Goal: Information Seeking & Learning: Learn about a topic

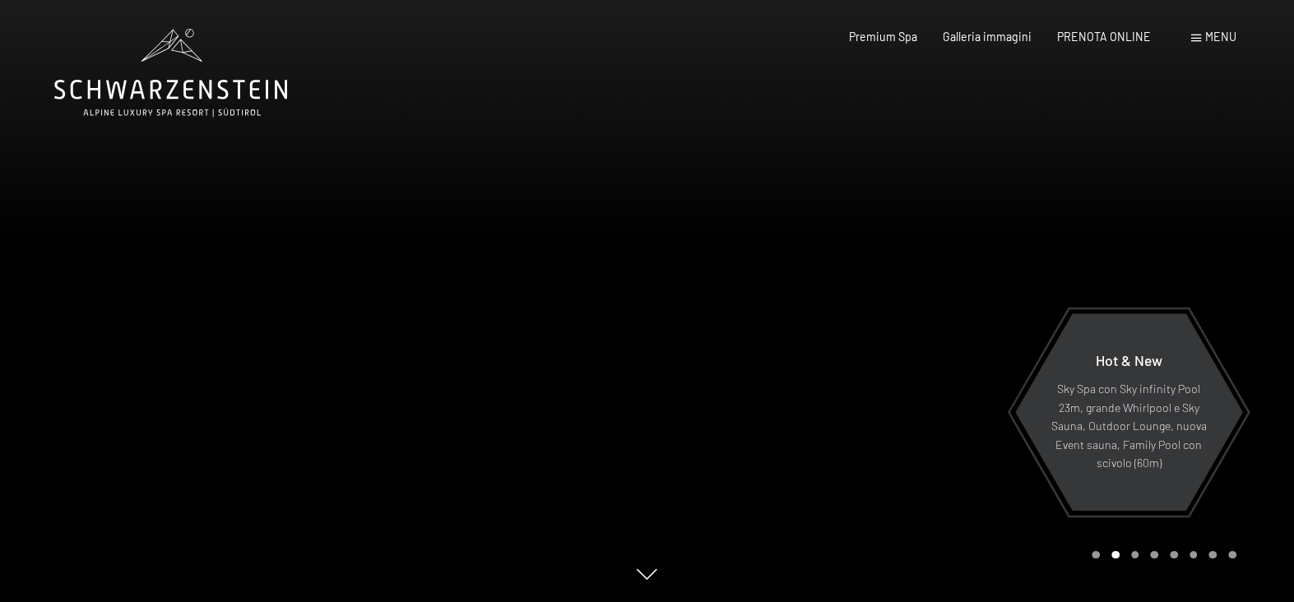
drag, startPoint x: 896, startPoint y: 285, endPoint x: 908, endPoint y: 290, distance: 12.9
click at [908, 290] on div at bounding box center [970, 301] width 647 height 602
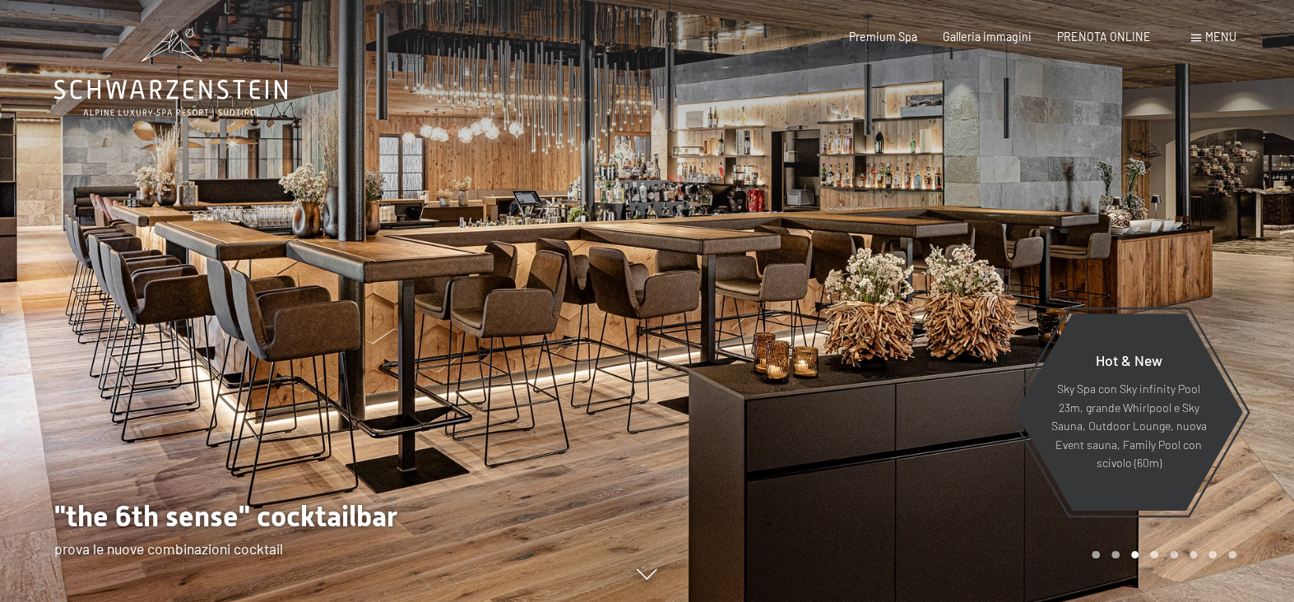
click at [909, 289] on div at bounding box center [970, 301] width 647 height 602
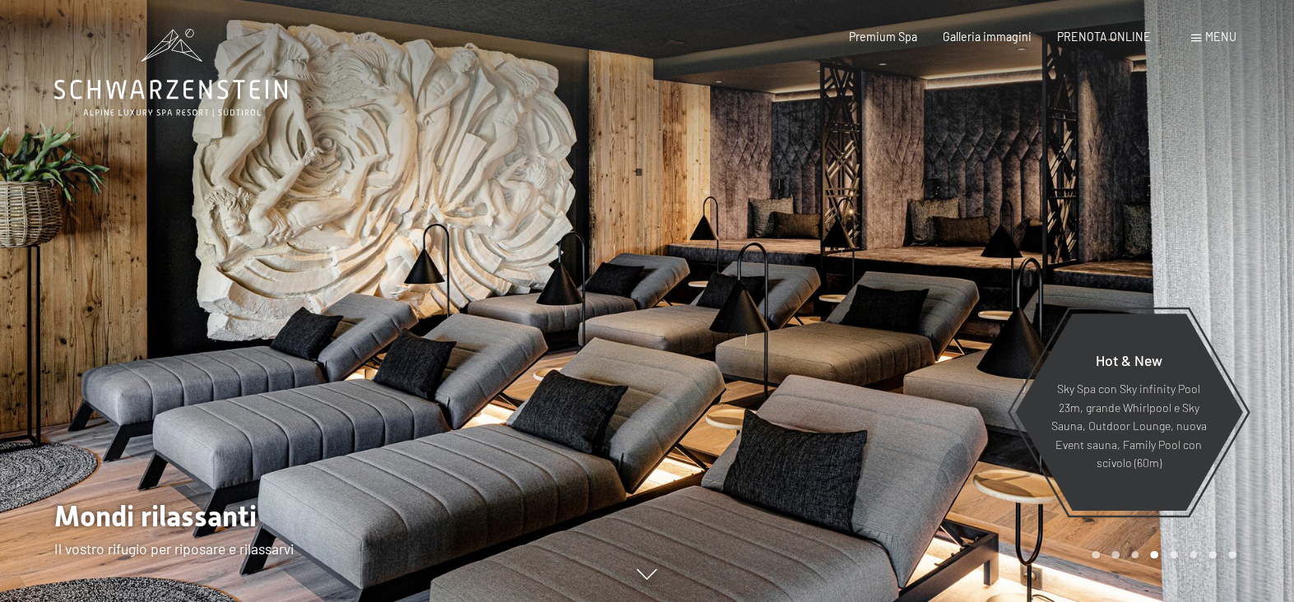
click at [909, 288] on div at bounding box center [970, 301] width 647 height 602
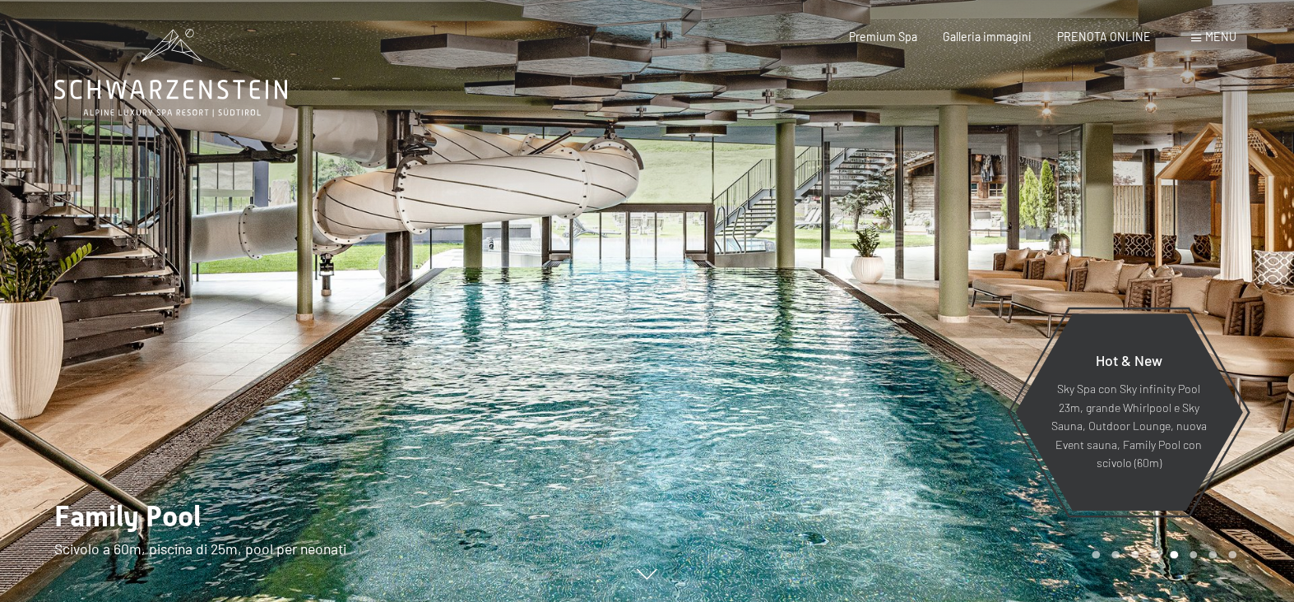
click at [909, 288] on div at bounding box center [970, 301] width 647 height 602
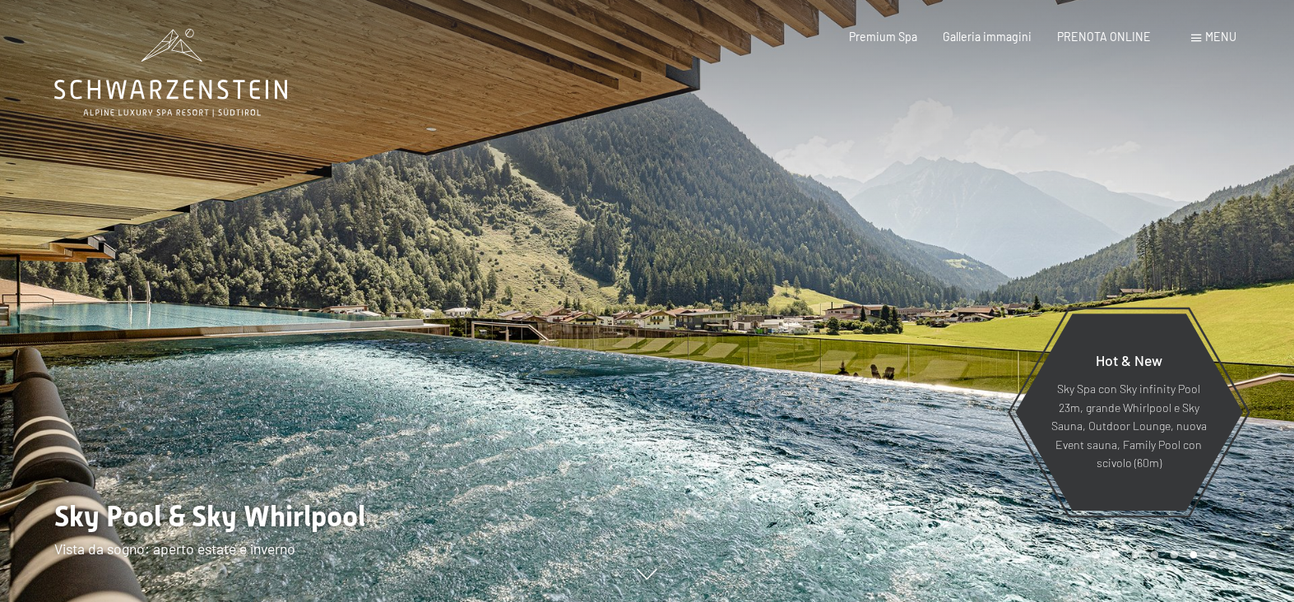
click at [909, 288] on div at bounding box center [970, 301] width 647 height 602
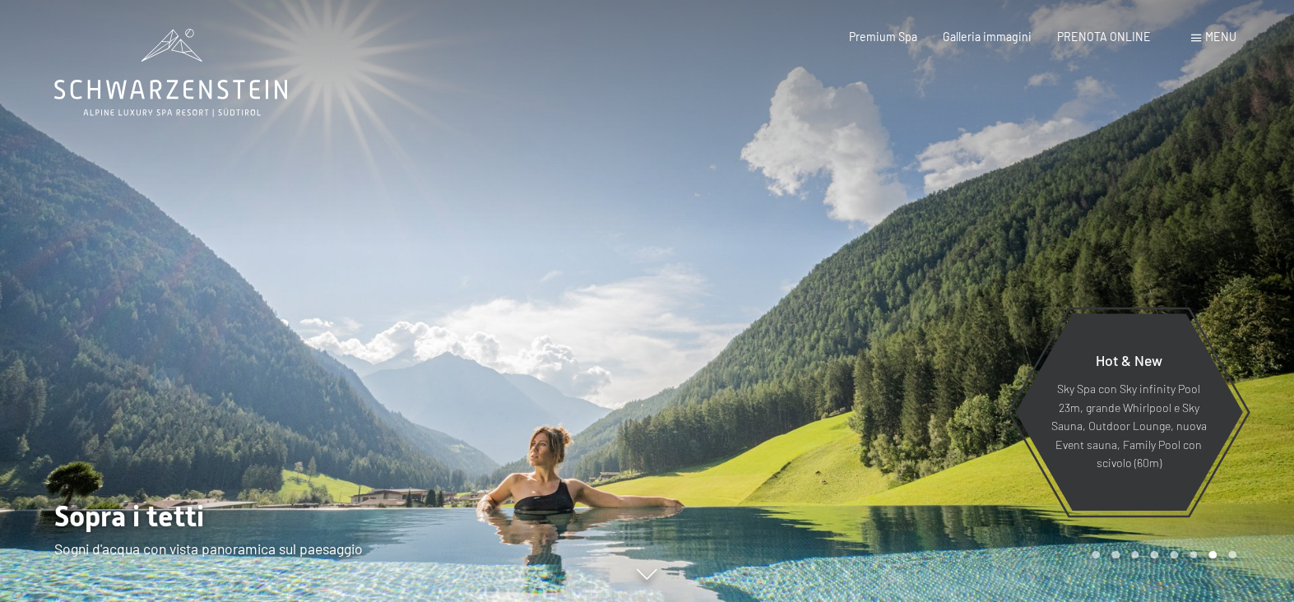
click at [909, 288] on div at bounding box center [970, 301] width 647 height 602
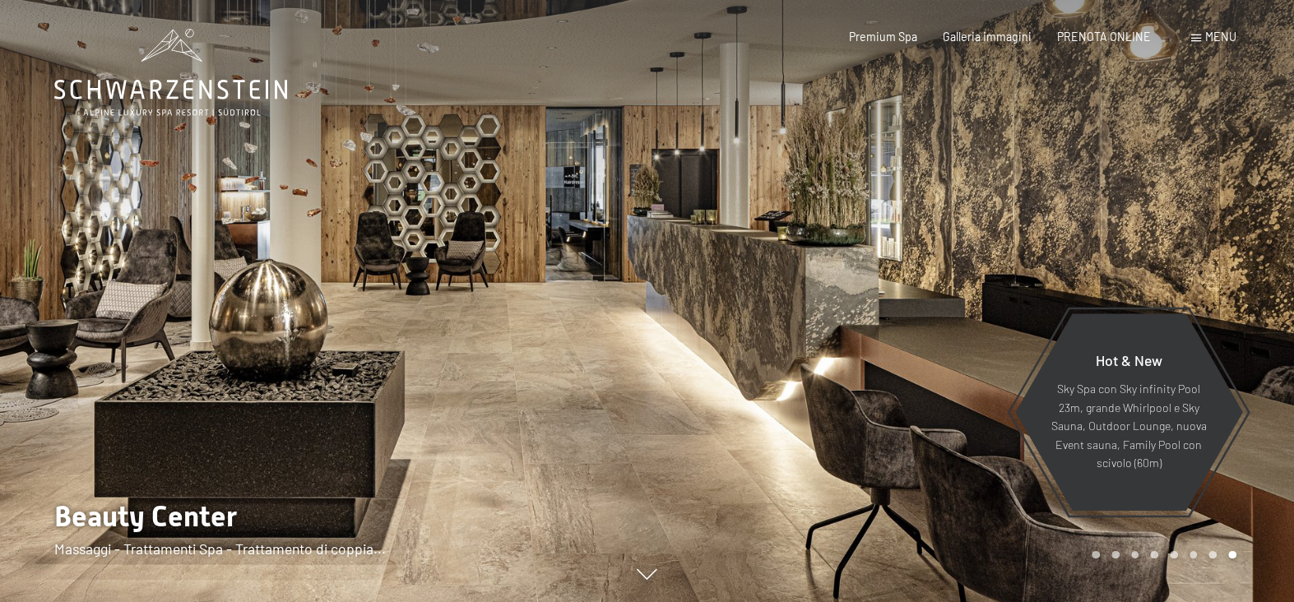
click at [30, 308] on div at bounding box center [323, 301] width 647 height 602
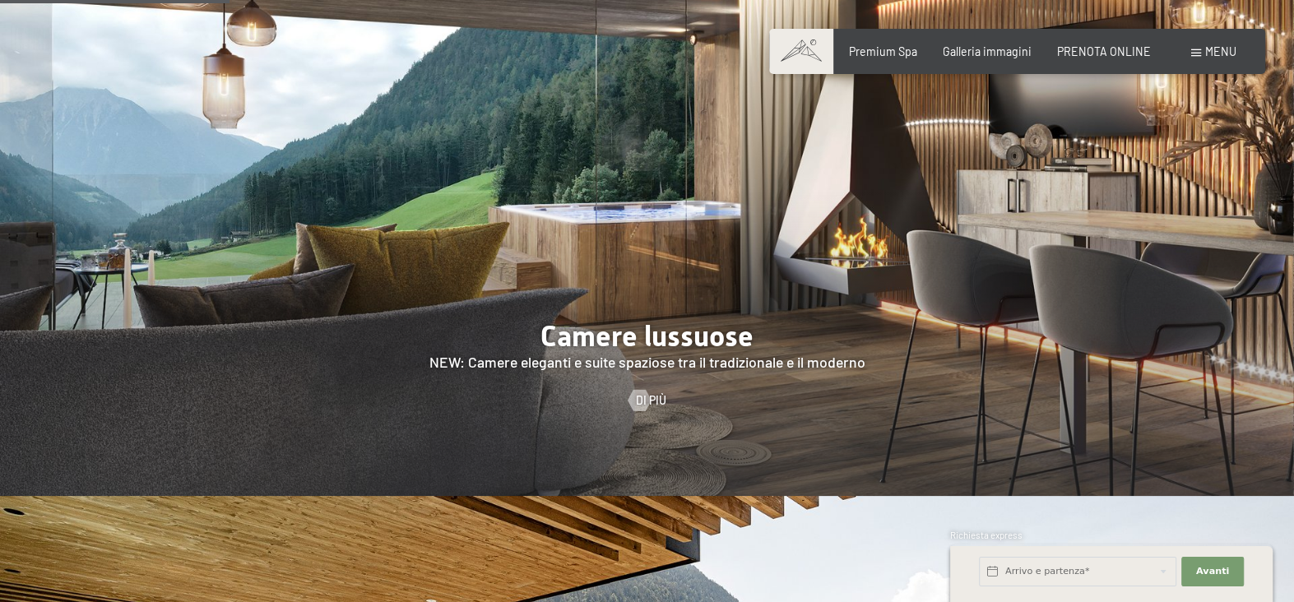
scroll to position [1480, 0]
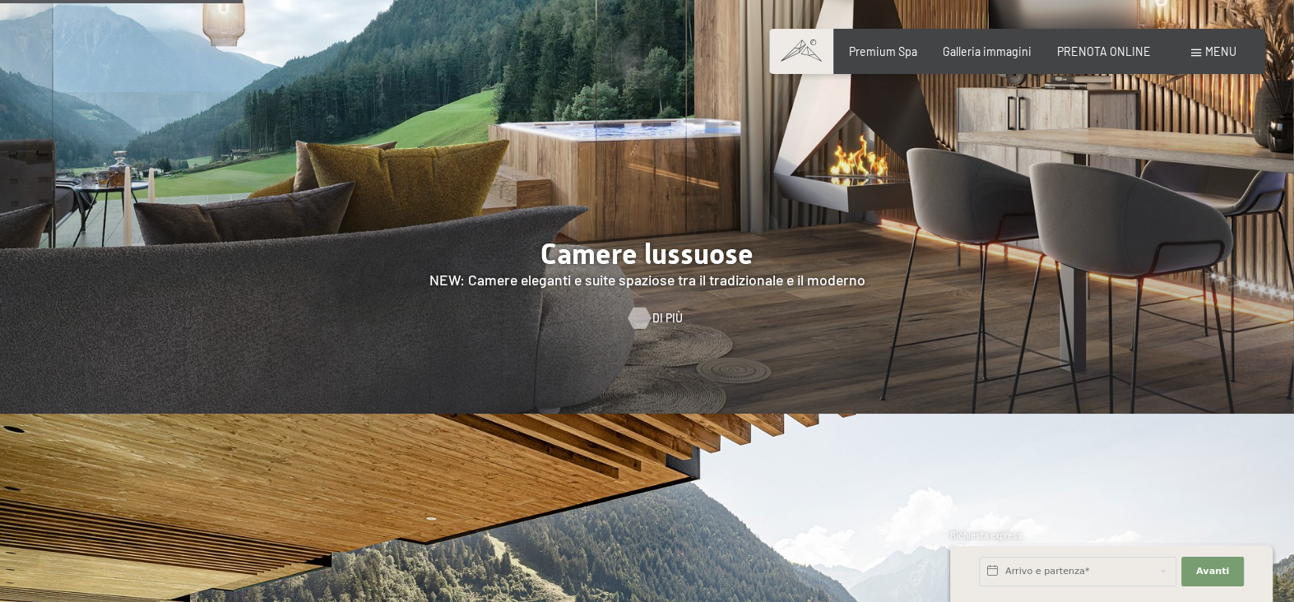
click at [645, 308] on div at bounding box center [638, 318] width 12 height 21
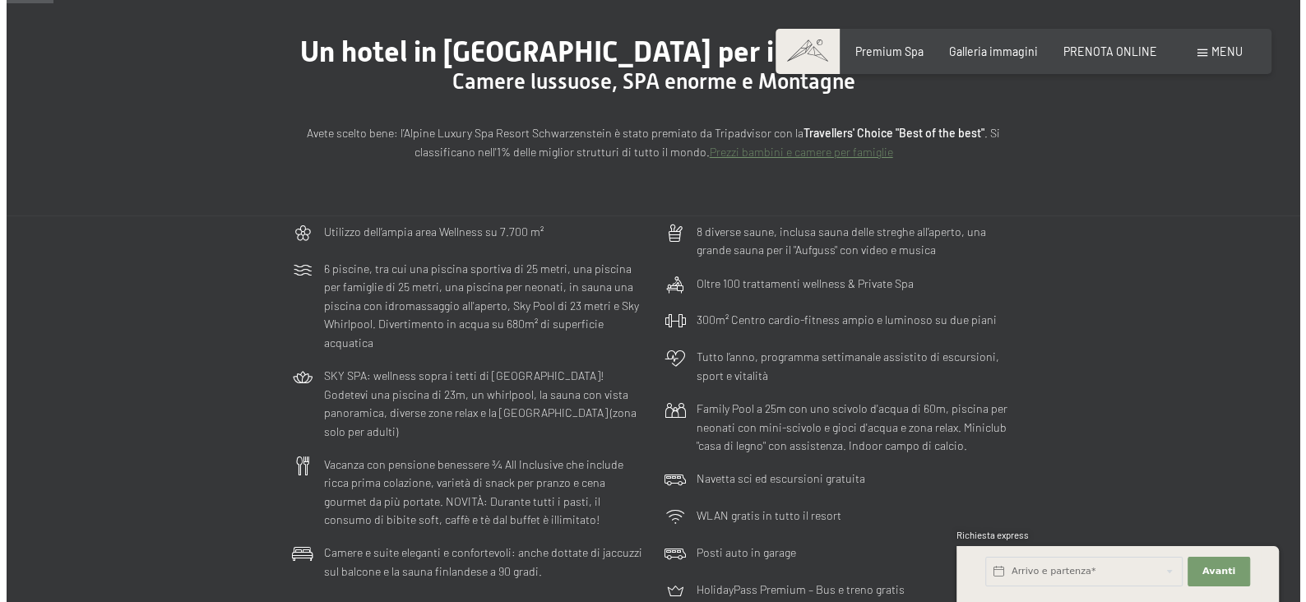
scroll to position [247, 0]
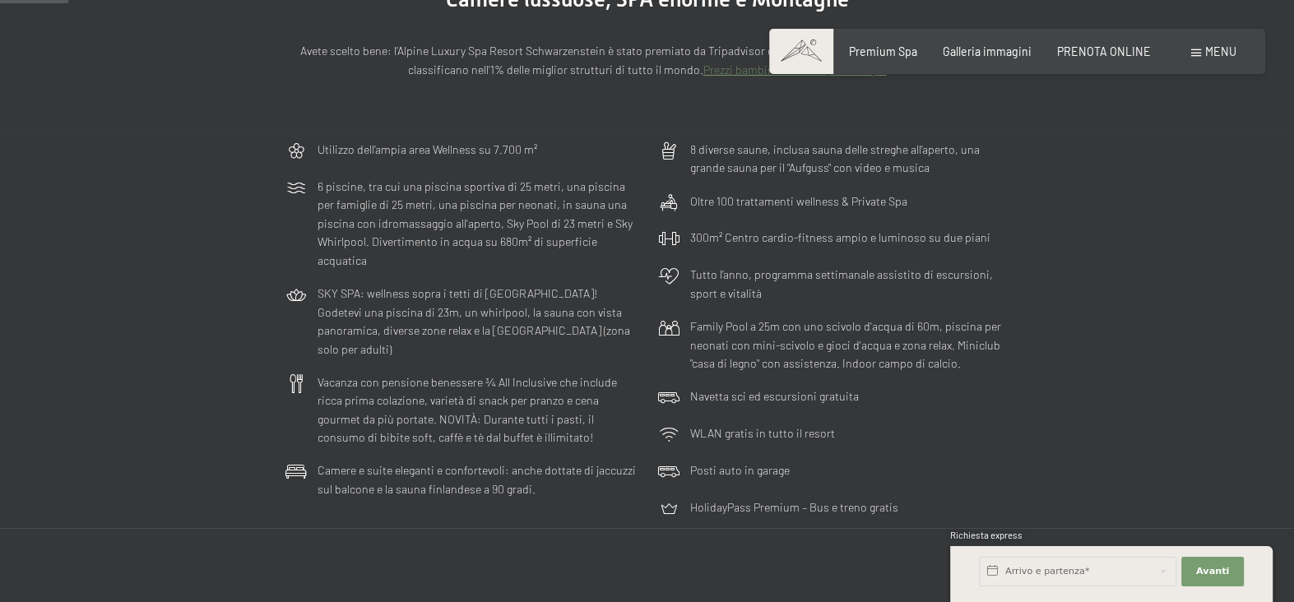
click at [1214, 49] on span "Menu" at bounding box center [1220, 51] width 31 height 14
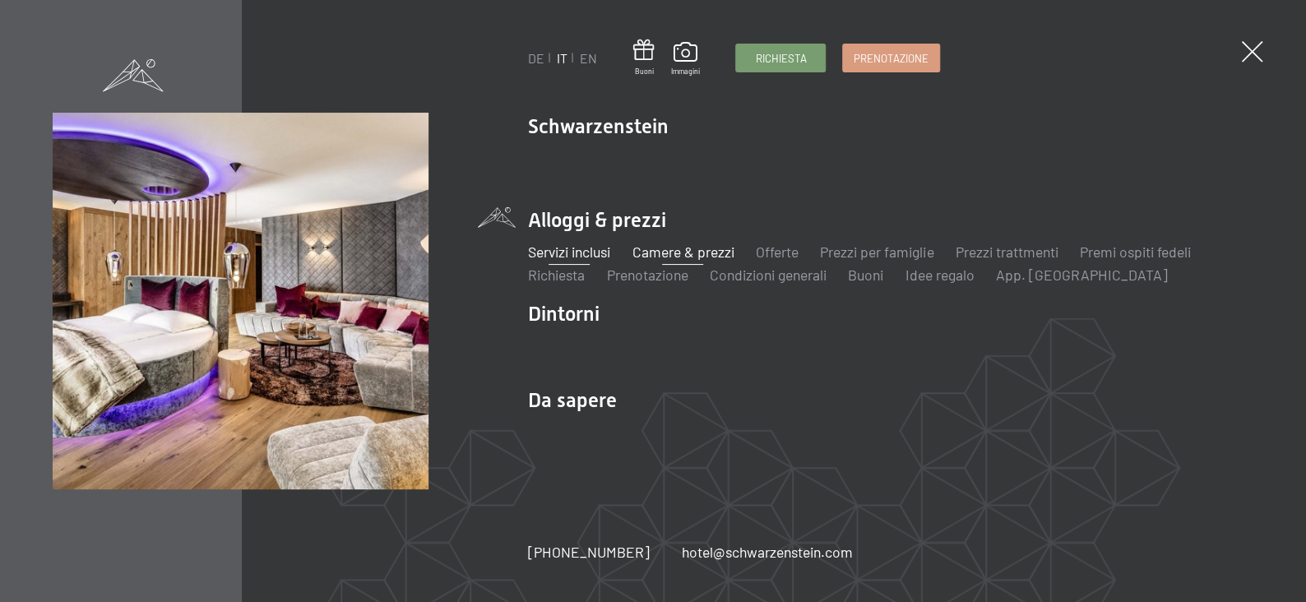
click at [559, 254] on link "Servizi inclusi" at bounding box center [569, 252] width 82 height 18
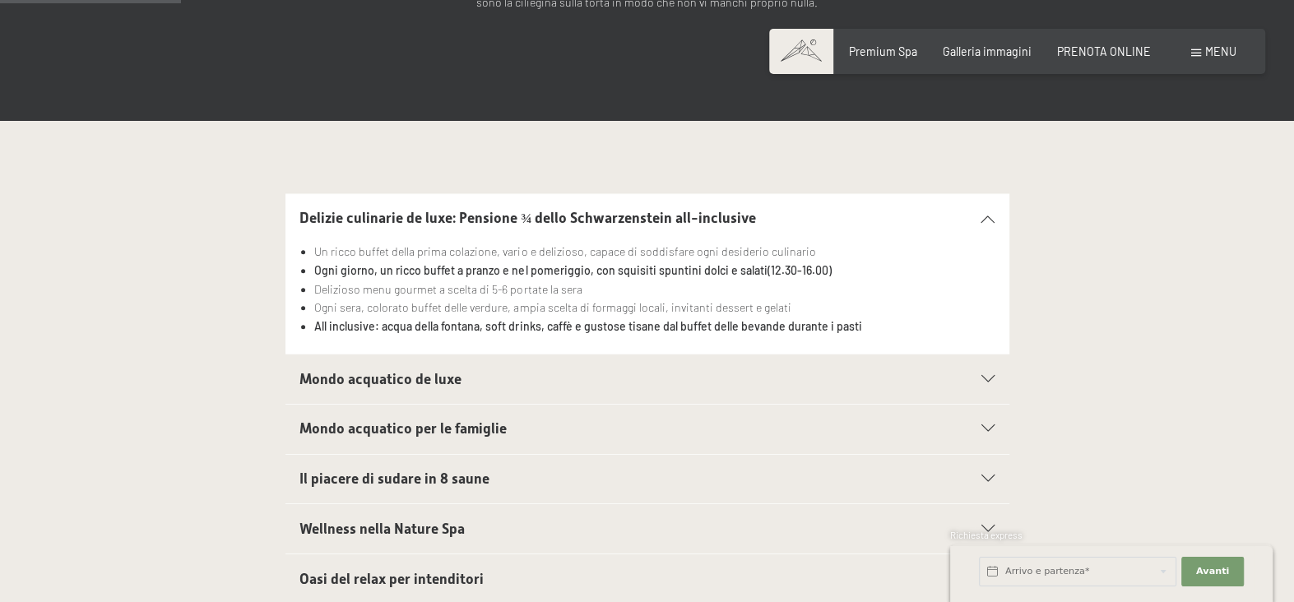
scroll to position [410, 0]
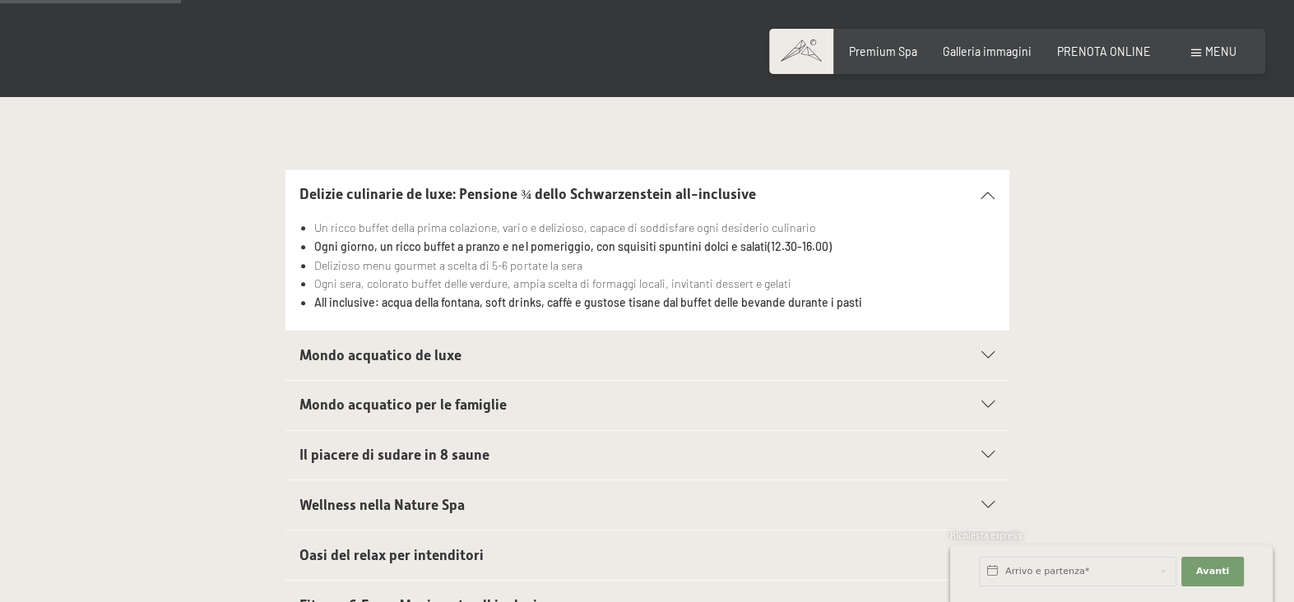
click at [985, 195] on icon at bounding box center [987, 194] width 13 height 7
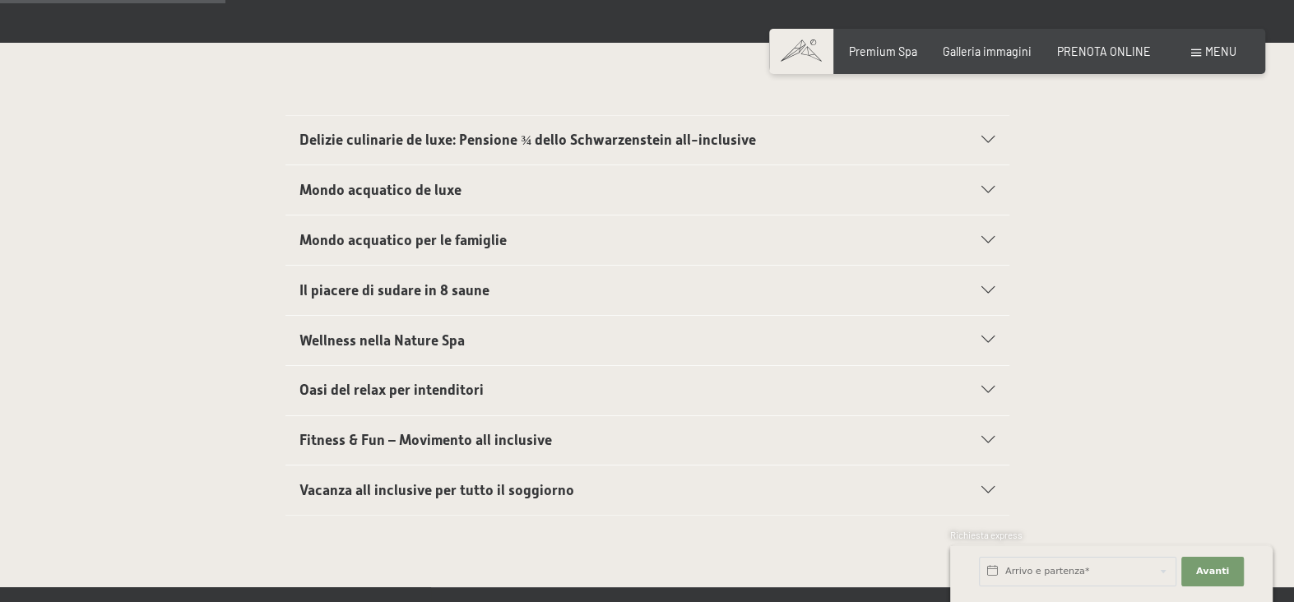
scroll to position [493, 0]
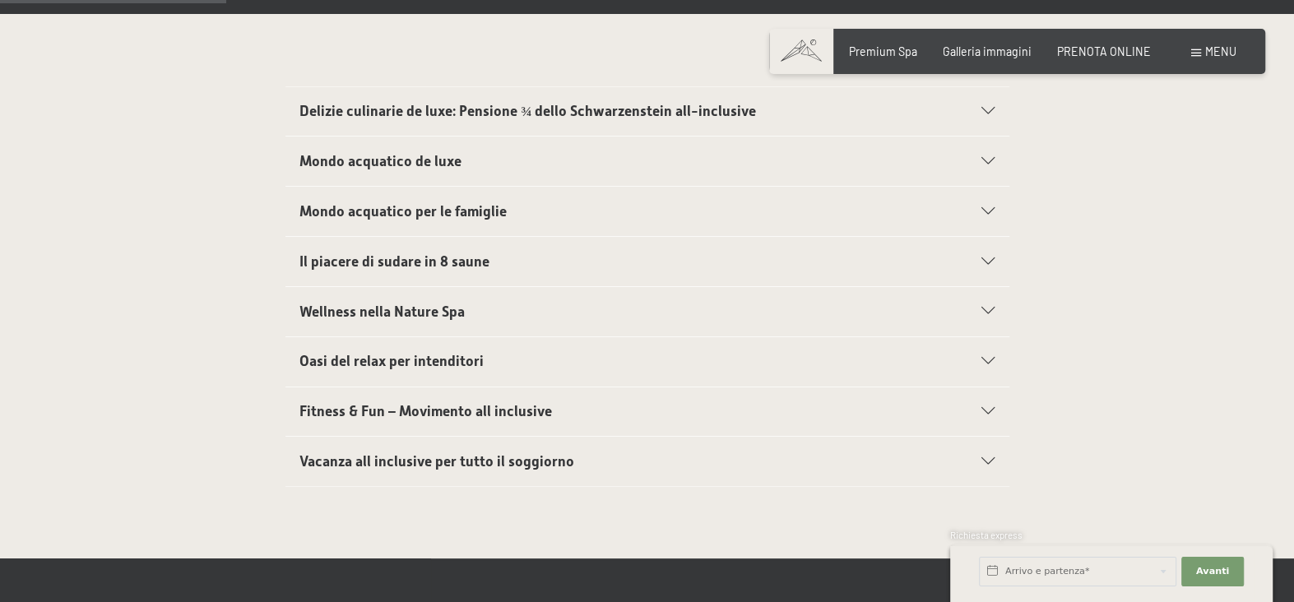
click at [424, 461] on span "Vacanza all inclusive per tutto il soggiorno" at bounding box center [436, 461] width 275 height 16
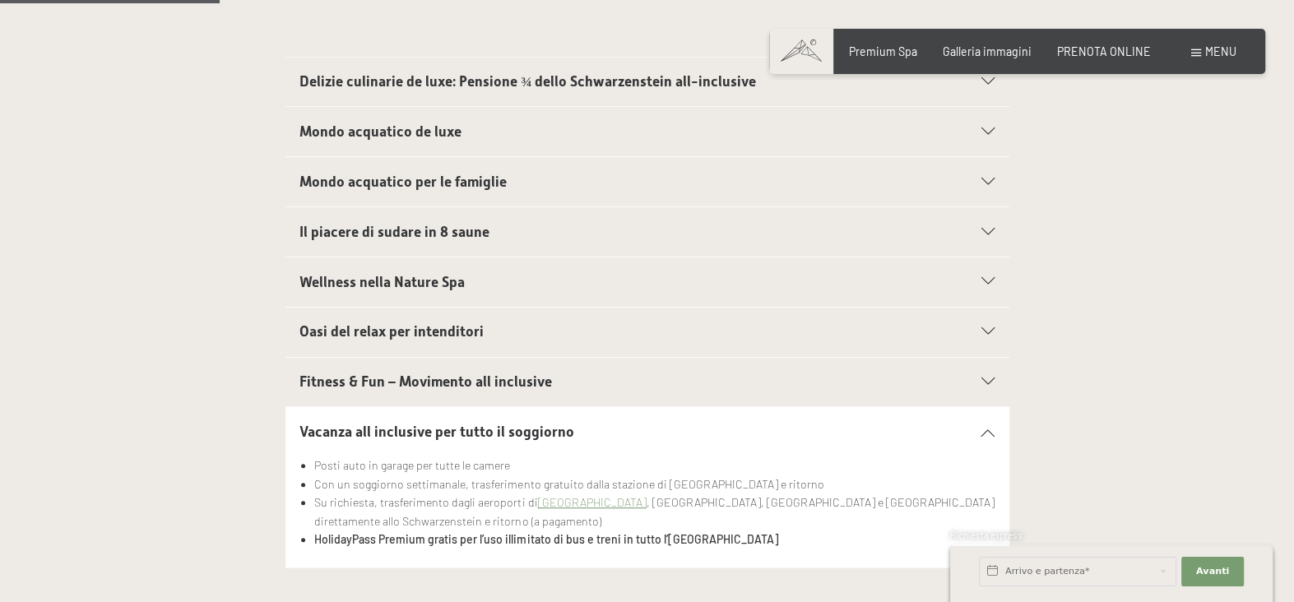
scroll to position [576, 0]
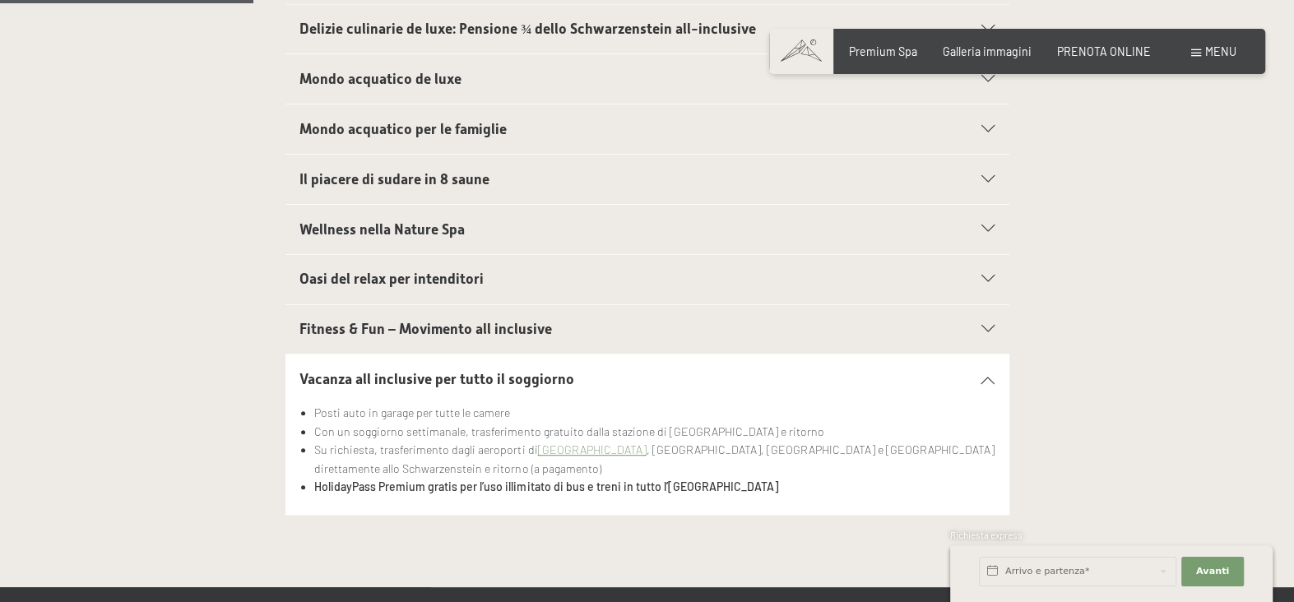
click at [988, 373] on div "Vacanza all inclusive per tutto il soggiorno" at bounding box center [646, 378] width 695 height 49
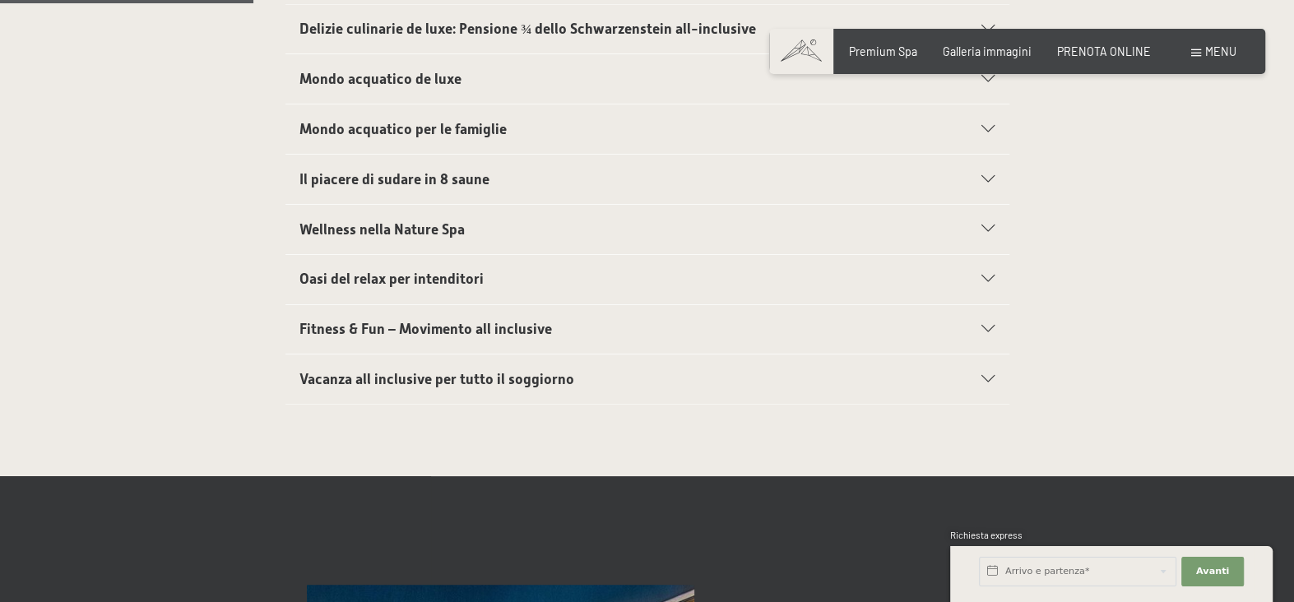
click at [984, 329] on icon at bounding box center [987, 329] width 13 height 7
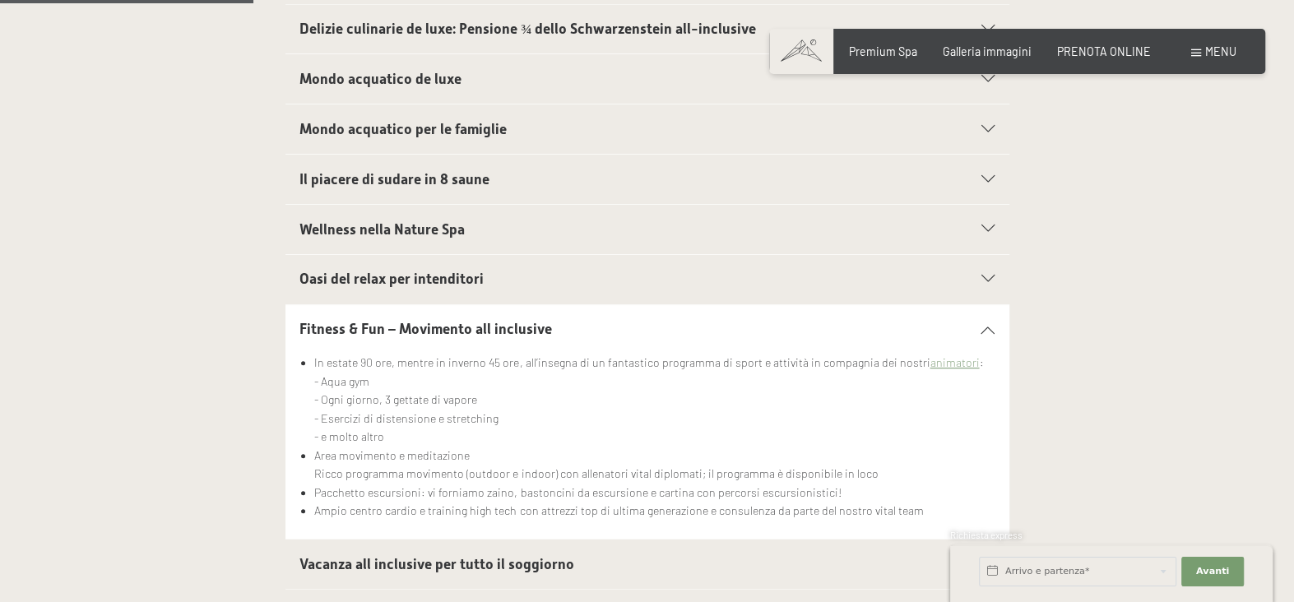
click at [991, 275] on icon at bounding box center [987, 278] width 13 height 7
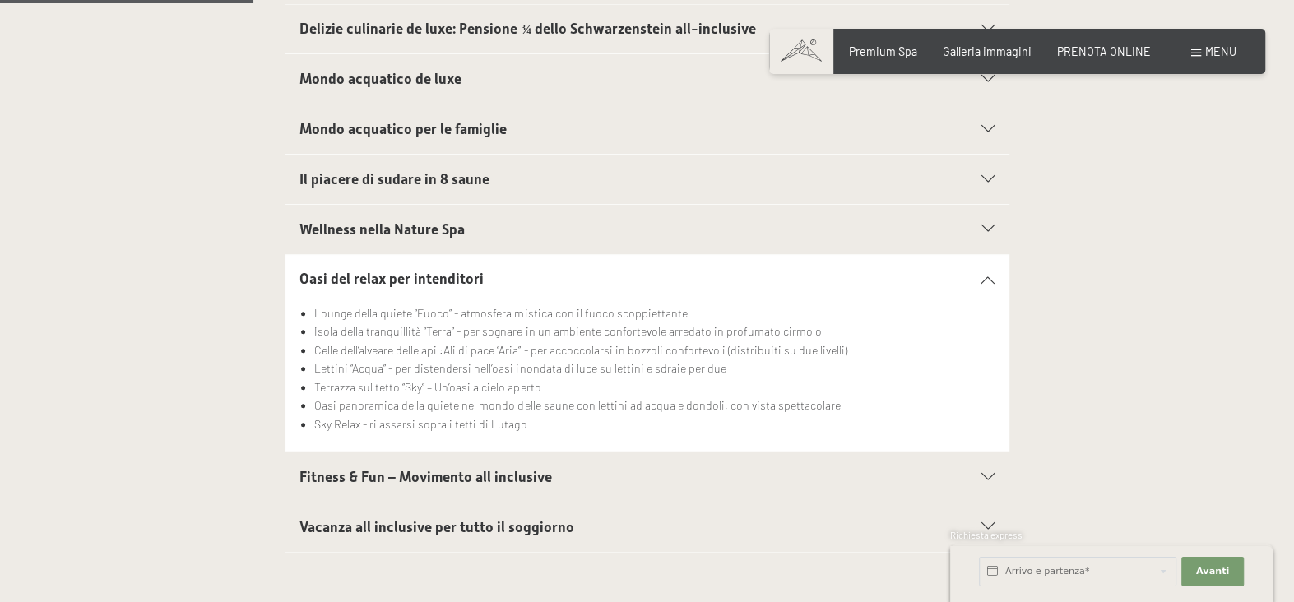
click at [989, 226] on icon at bounding box center [987, 228] width 13 height 7
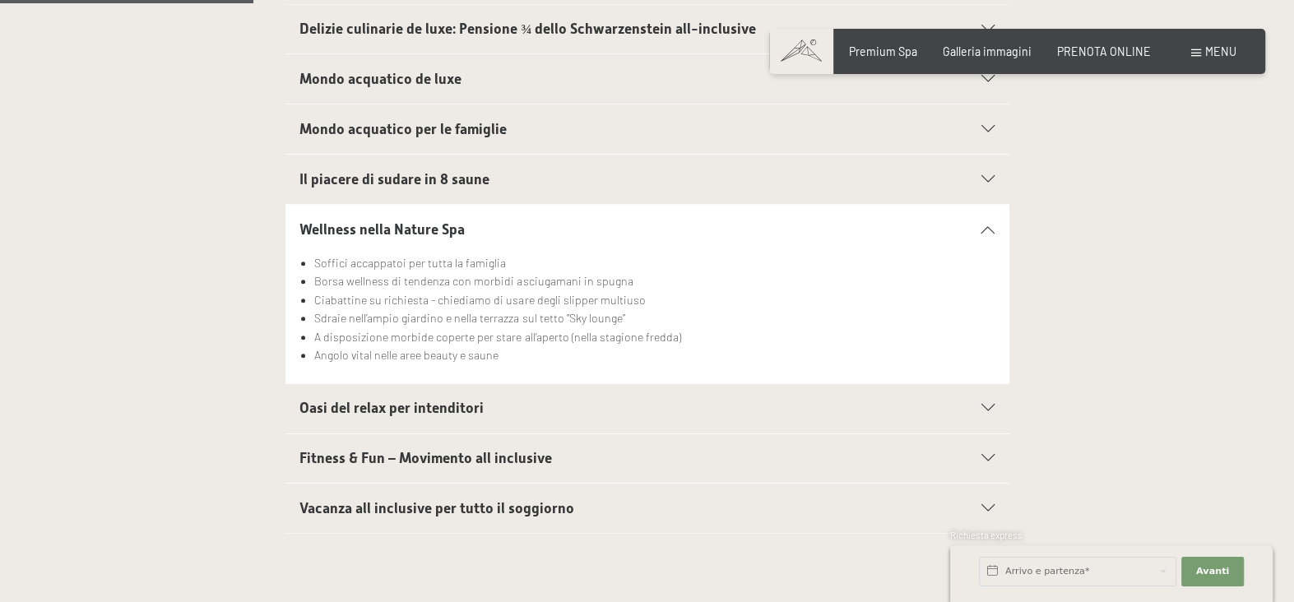
click at [989, 176] on icon at bounding box center [987, 179] width 13 height 7
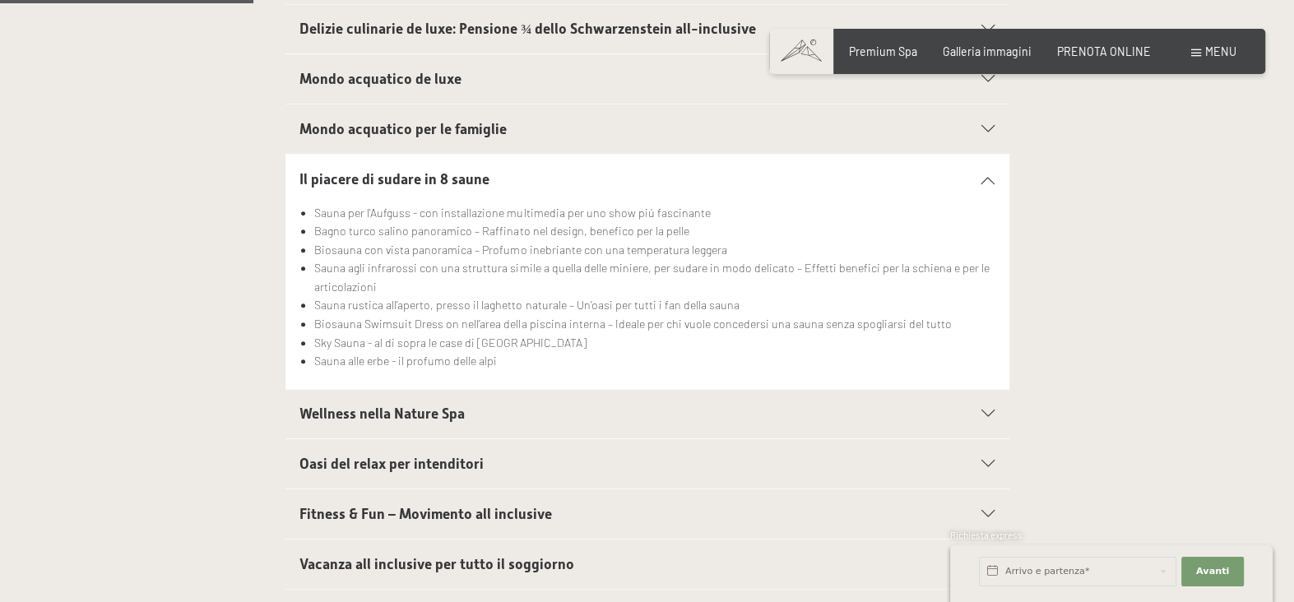
click at [983, 127] on icon at bounding box center [987, 129] width 13 height 7
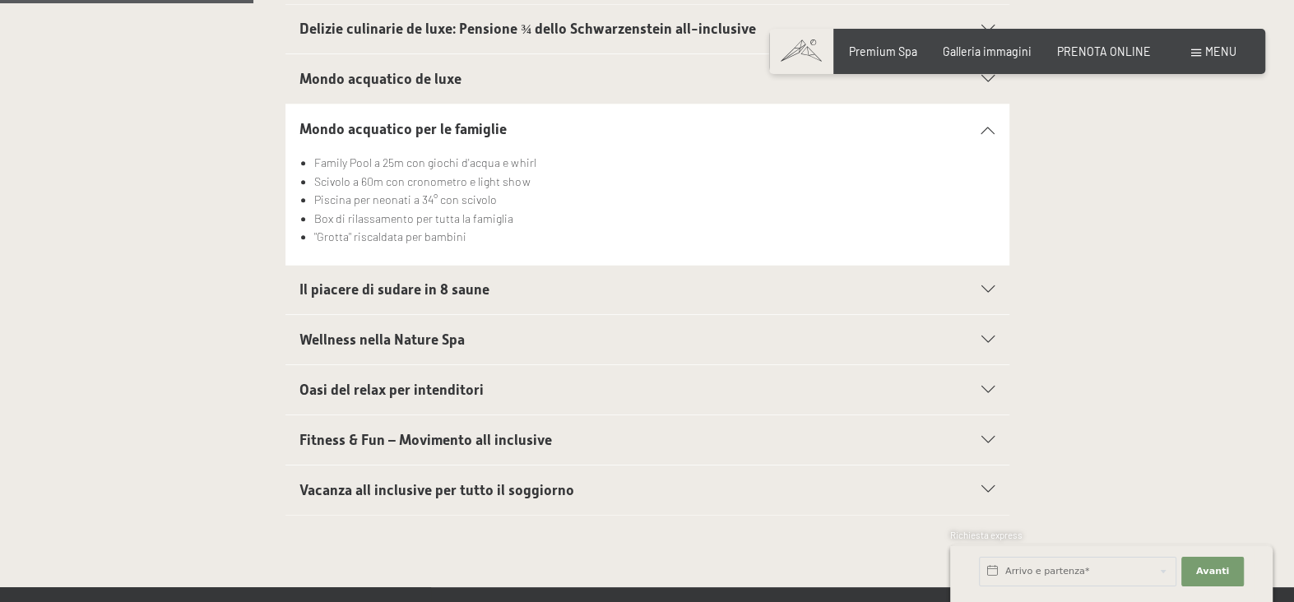
click at [988, 127] on icon at bounding box center [987, 129] width 13 height 7
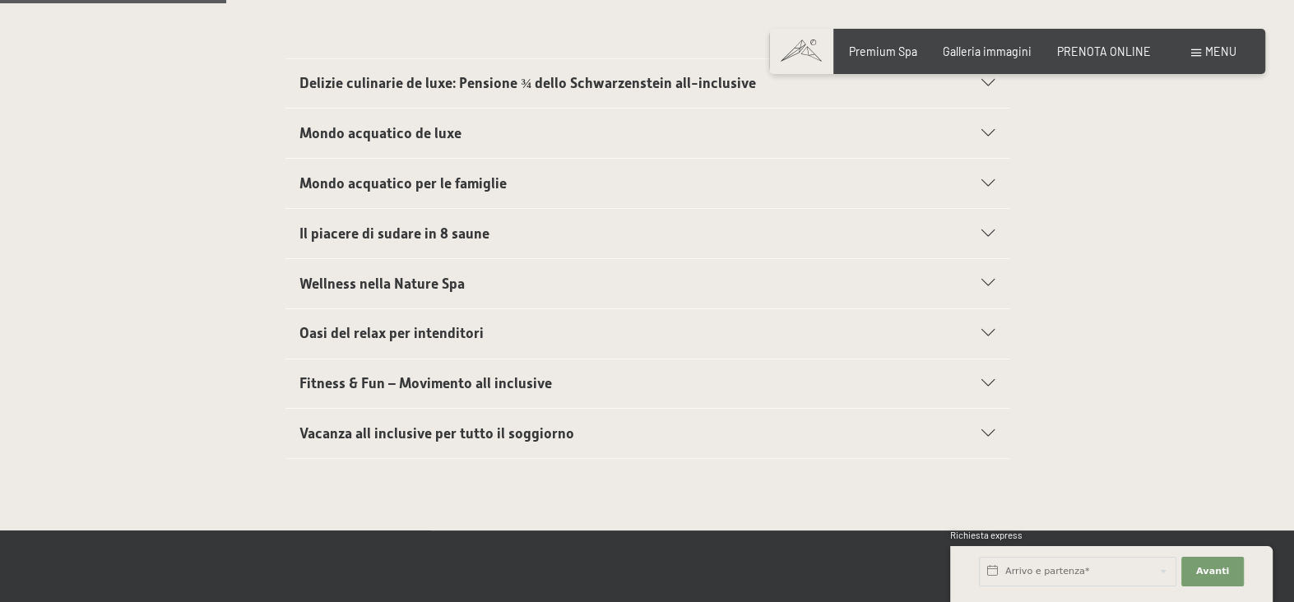
scroll to position [493, 0]
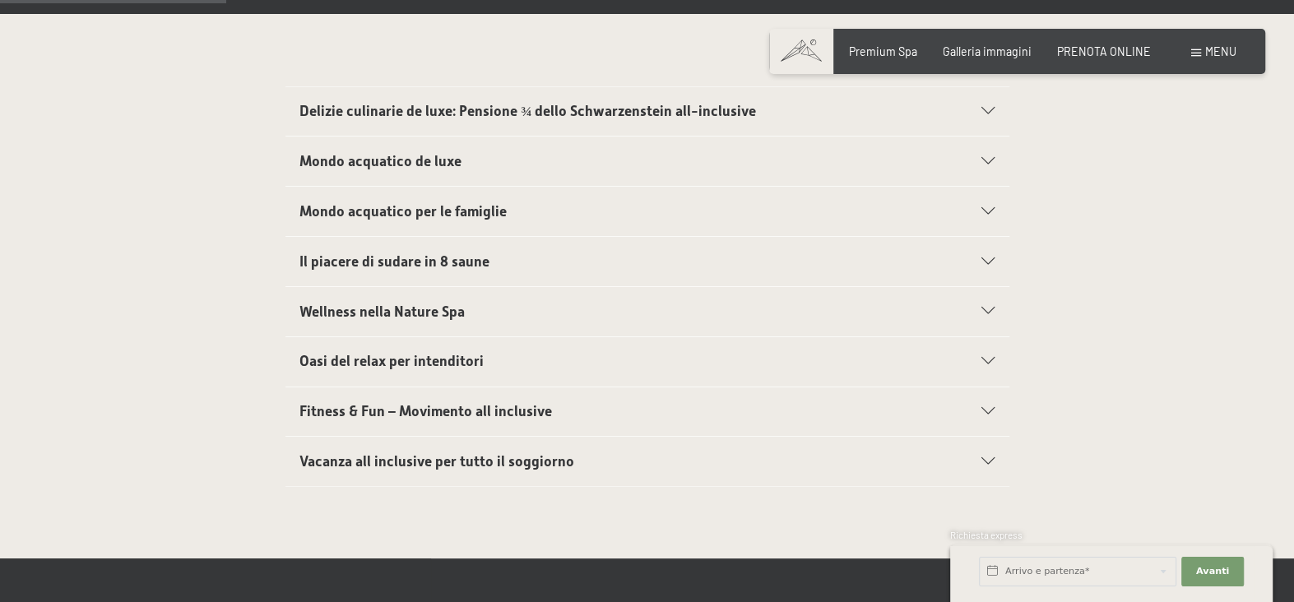
click at [988, 158] on icon at bounding box center [987, 161] width 13 height 7
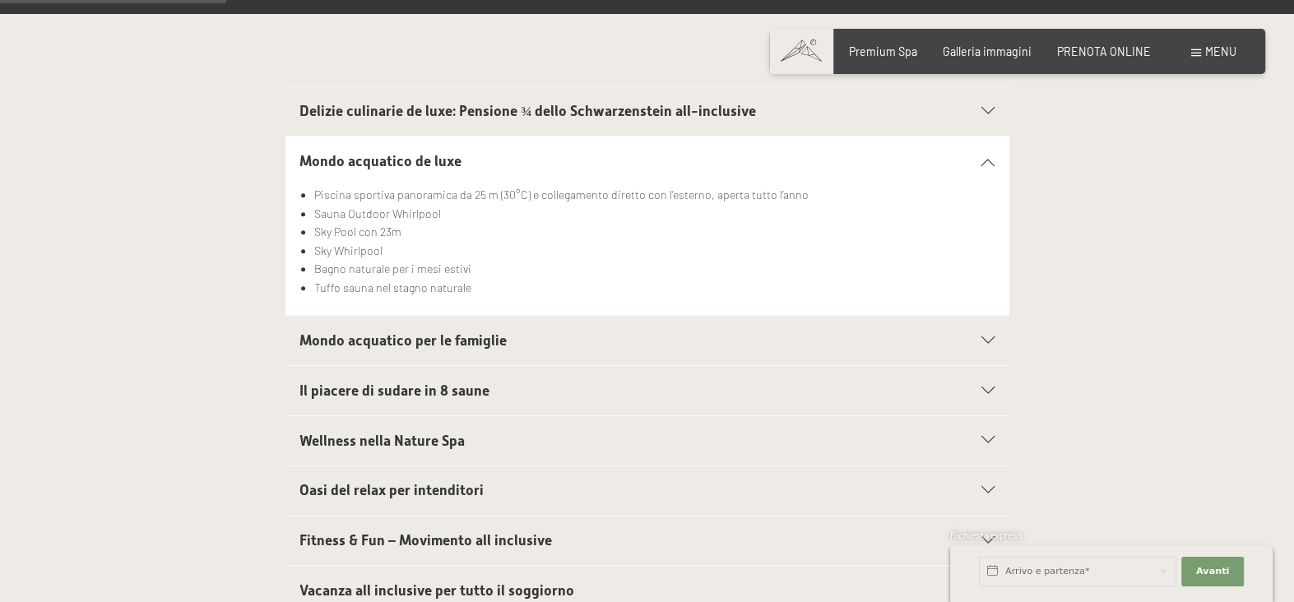
click at [981, 108] on icon at bounding box center [987, 111] width 13 height 7
